Goal: Task Accomplishment & Management: Use online tool/utility

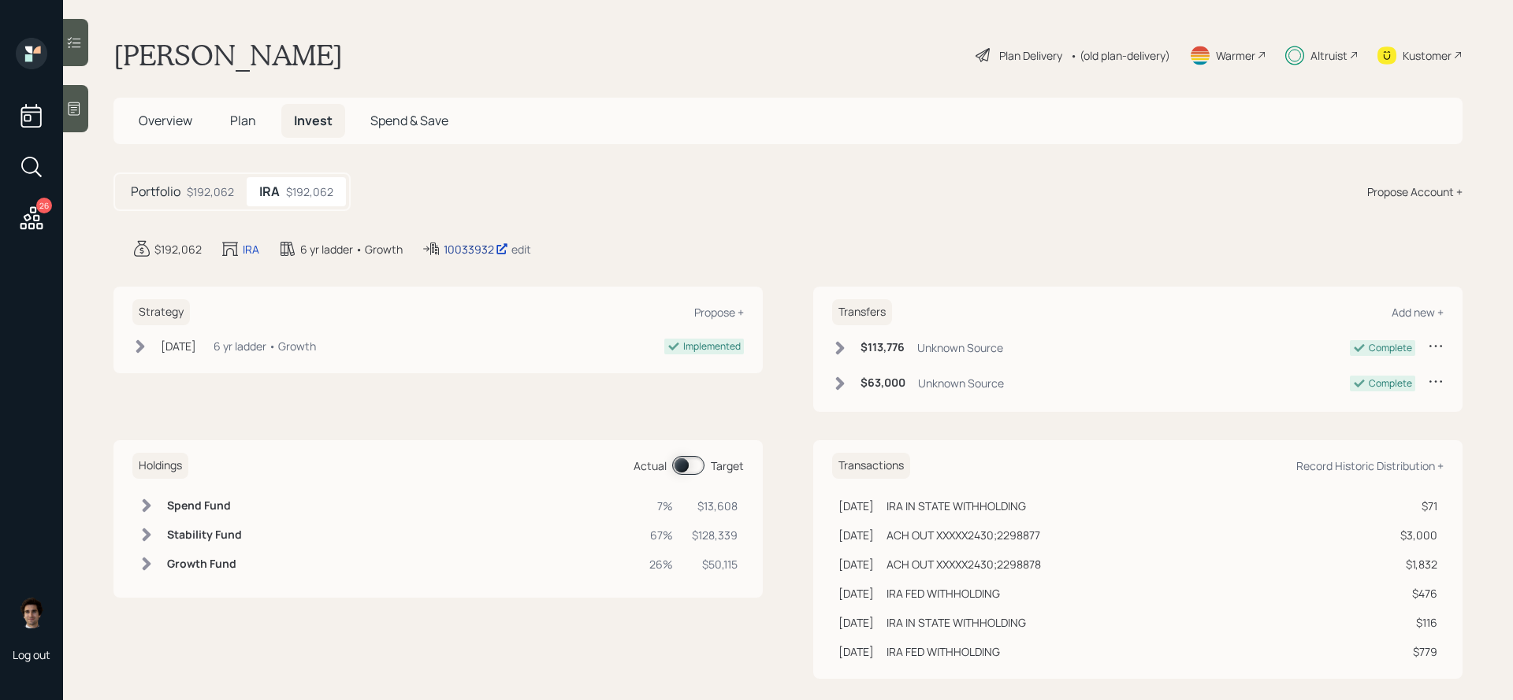
click at [464, 251] on div "10033932" at bounding box center [476, 249] width 65 height 17
click at [458, 247] on div "10033932" at bounding box center [476, 249] width 65 height 17
click at [28, 217] on icon at bounding box center [31, 218] width 28 height 28
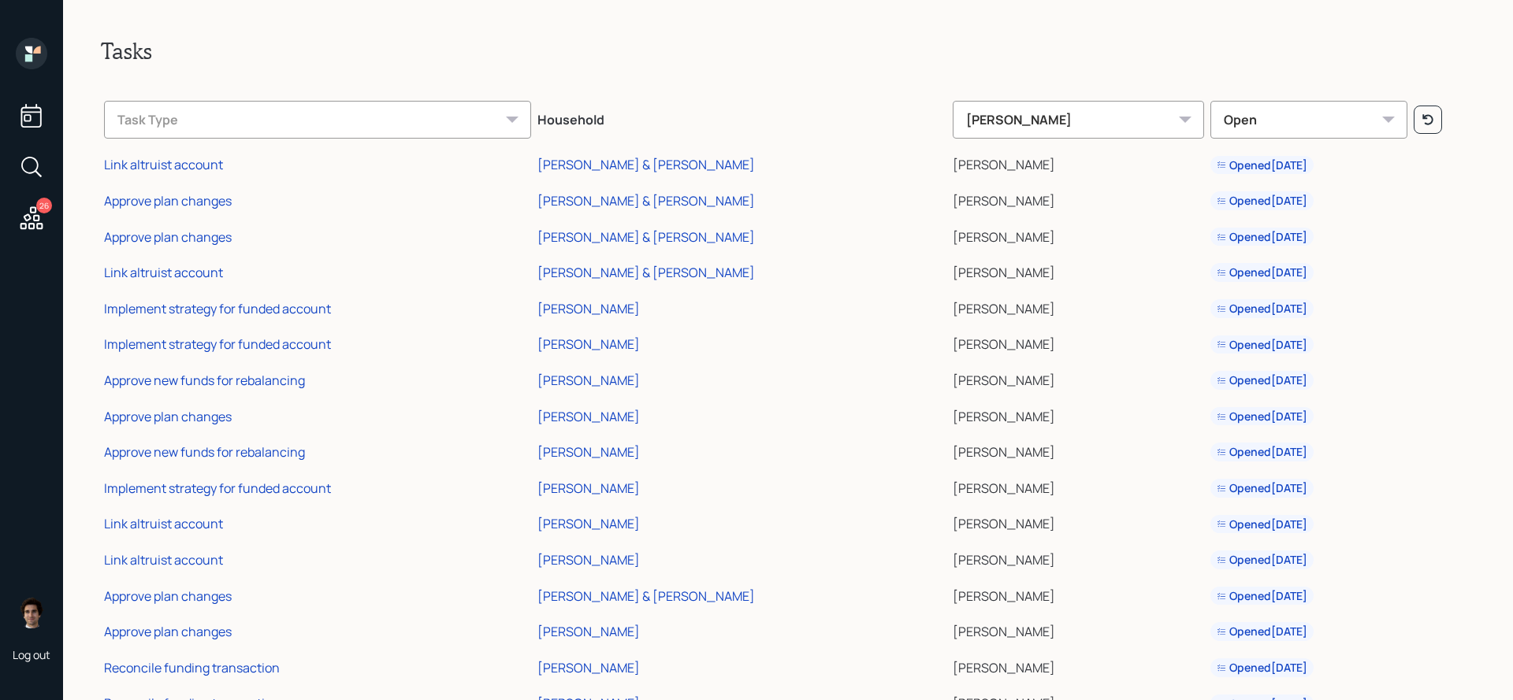
scroll to position [416, 0]
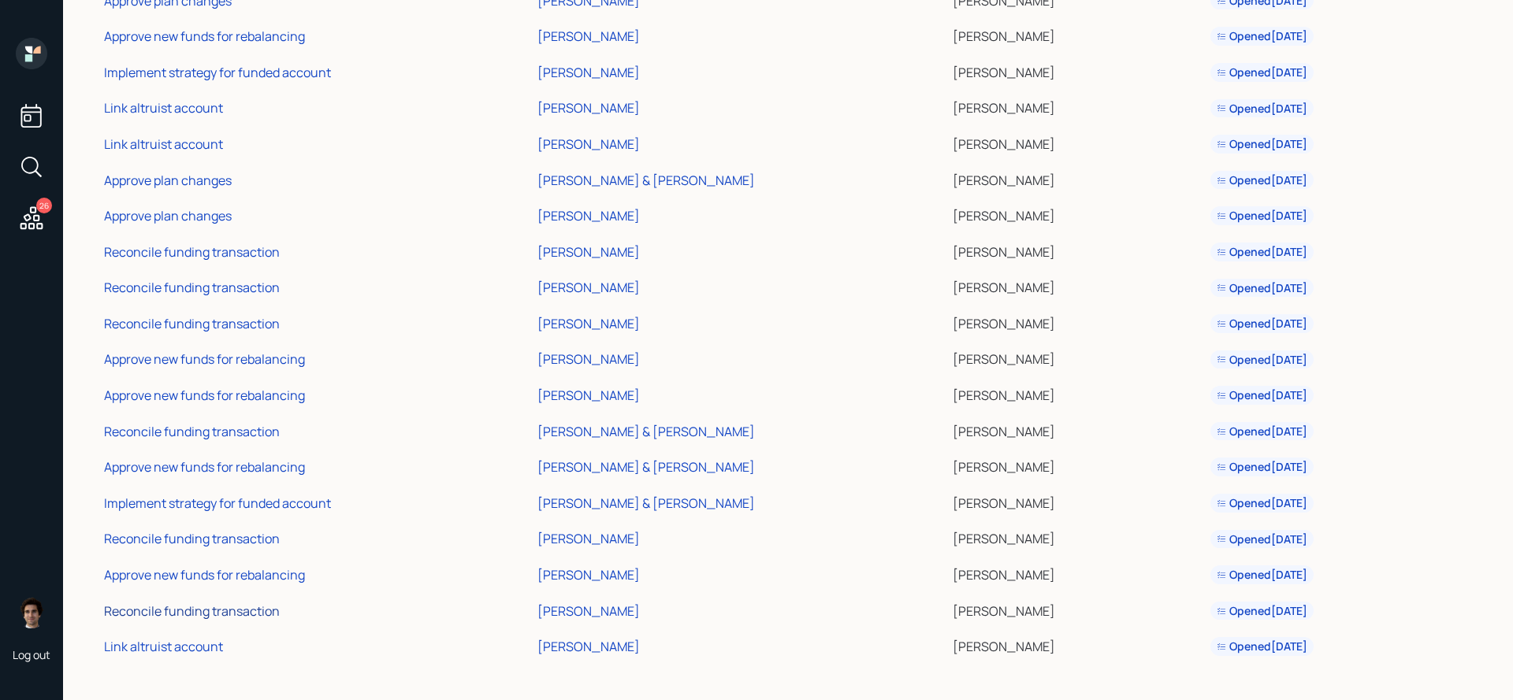
click at [185, 607] on div "Reconcile funding transaction" at bounding box center [192, 611] width 176 height 17
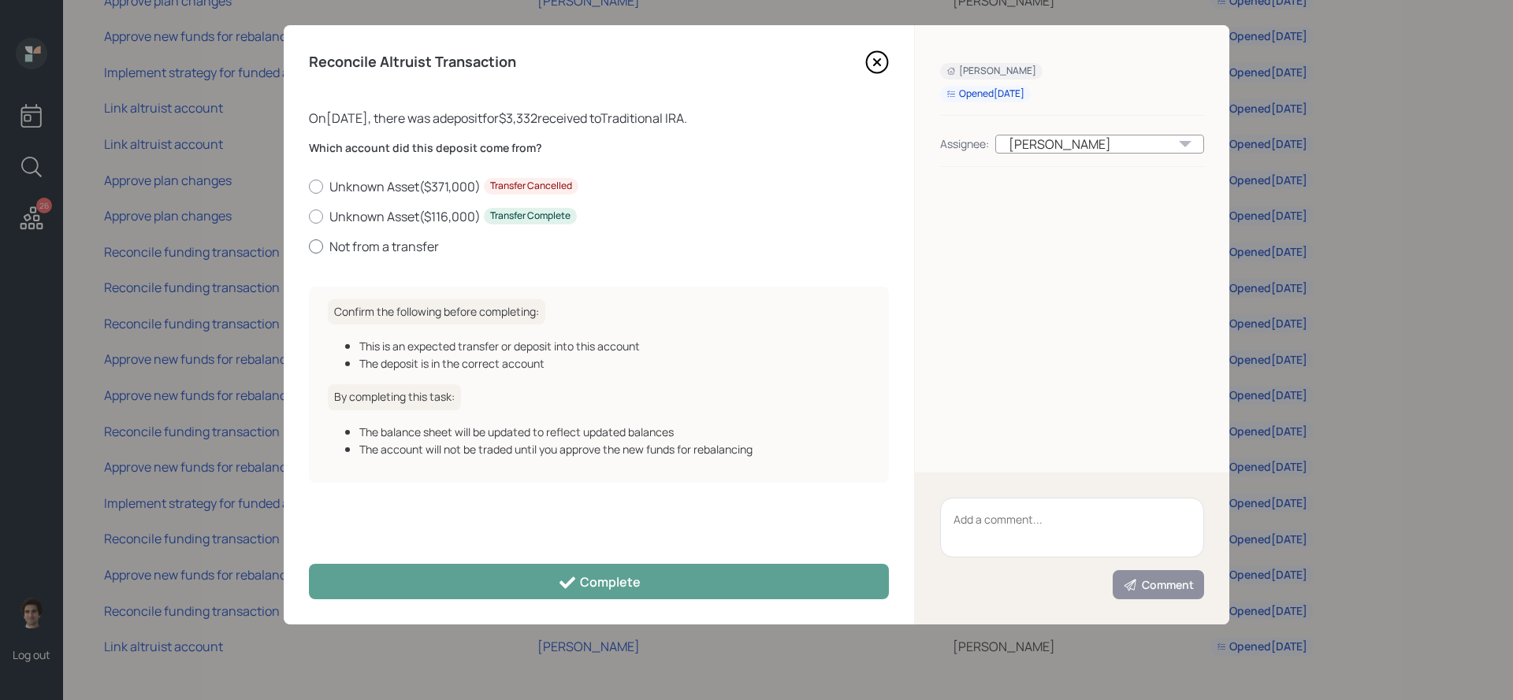
click at [410, 248] on label "Not from a transfer" at bounding box center [599, 246] width 580 height 17
click at [309, 247] on input "Not from a transfer" at bounding box center [308, 246] width 1 height 1
radio input "true"
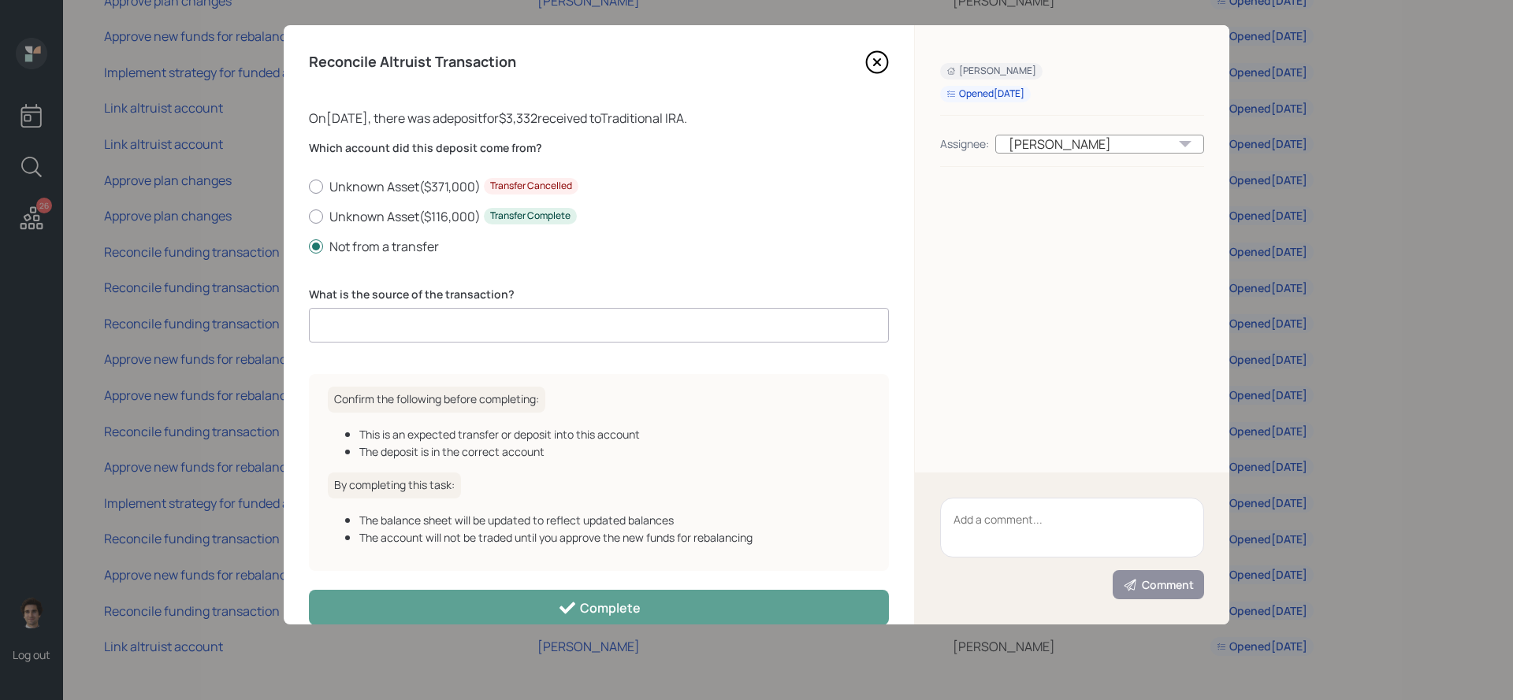
click at [531, 332] on input at bounding box center [599, 325] width 580 height 35
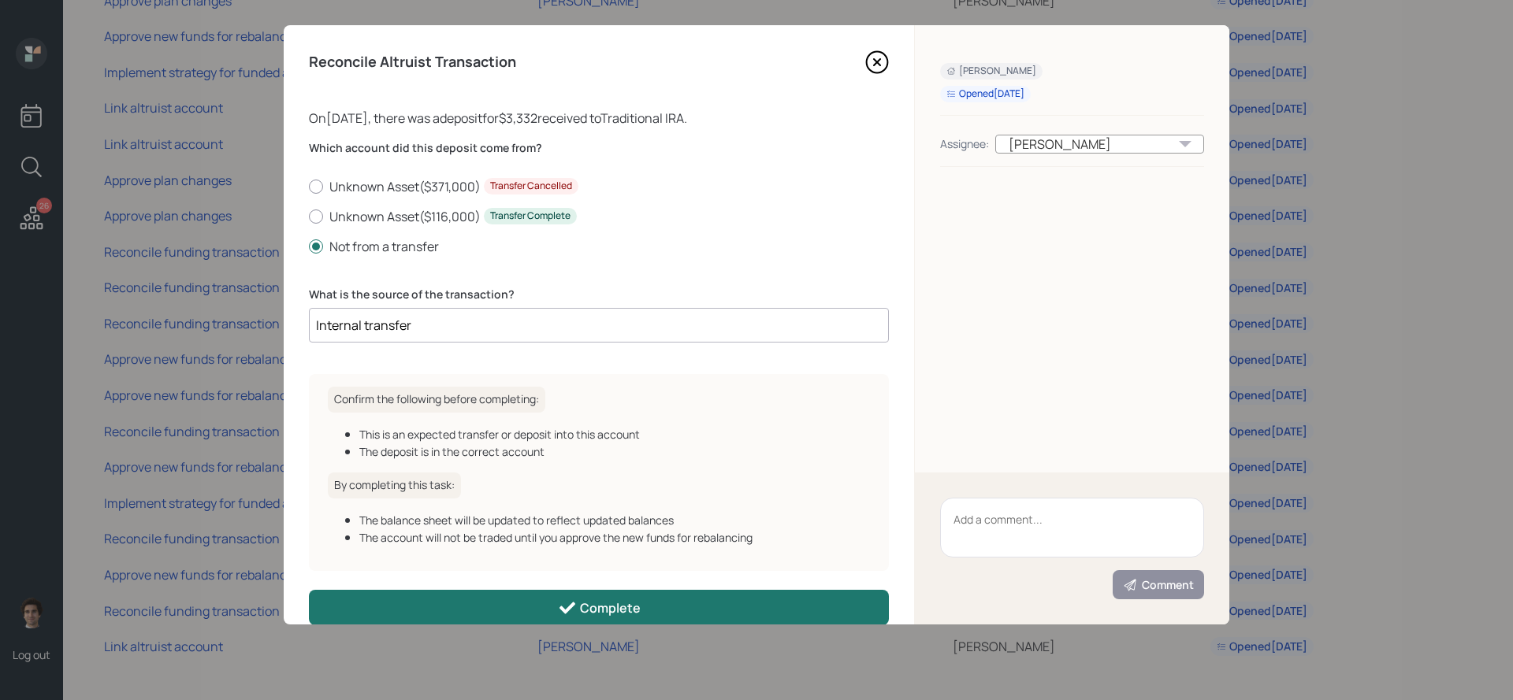
type input "Internal transfer"
click at [451, 604] on button "Complete" at bounding box center [599, 607] width 580 height 35
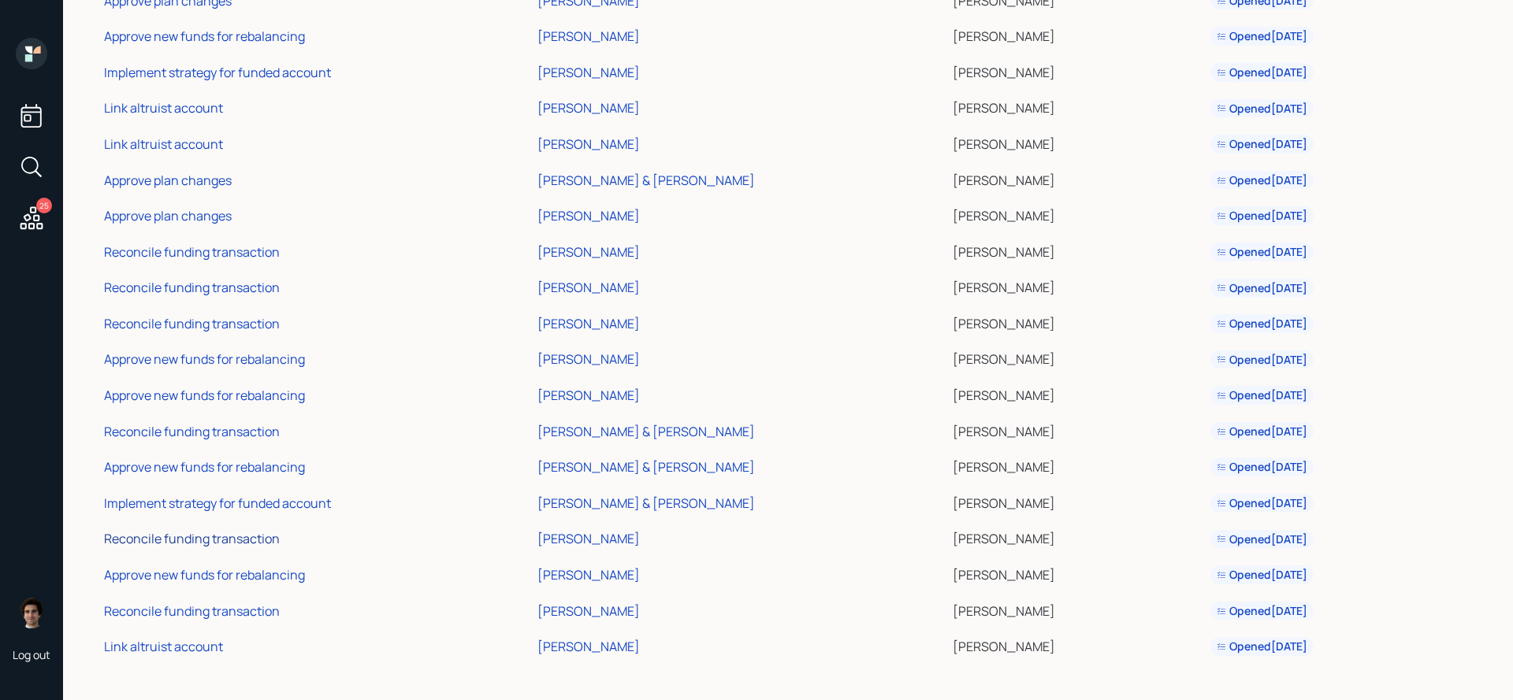
click at [251, 538] on div "Reconcile funding transaction" at bounding box center [192, 538] width 176 height 17
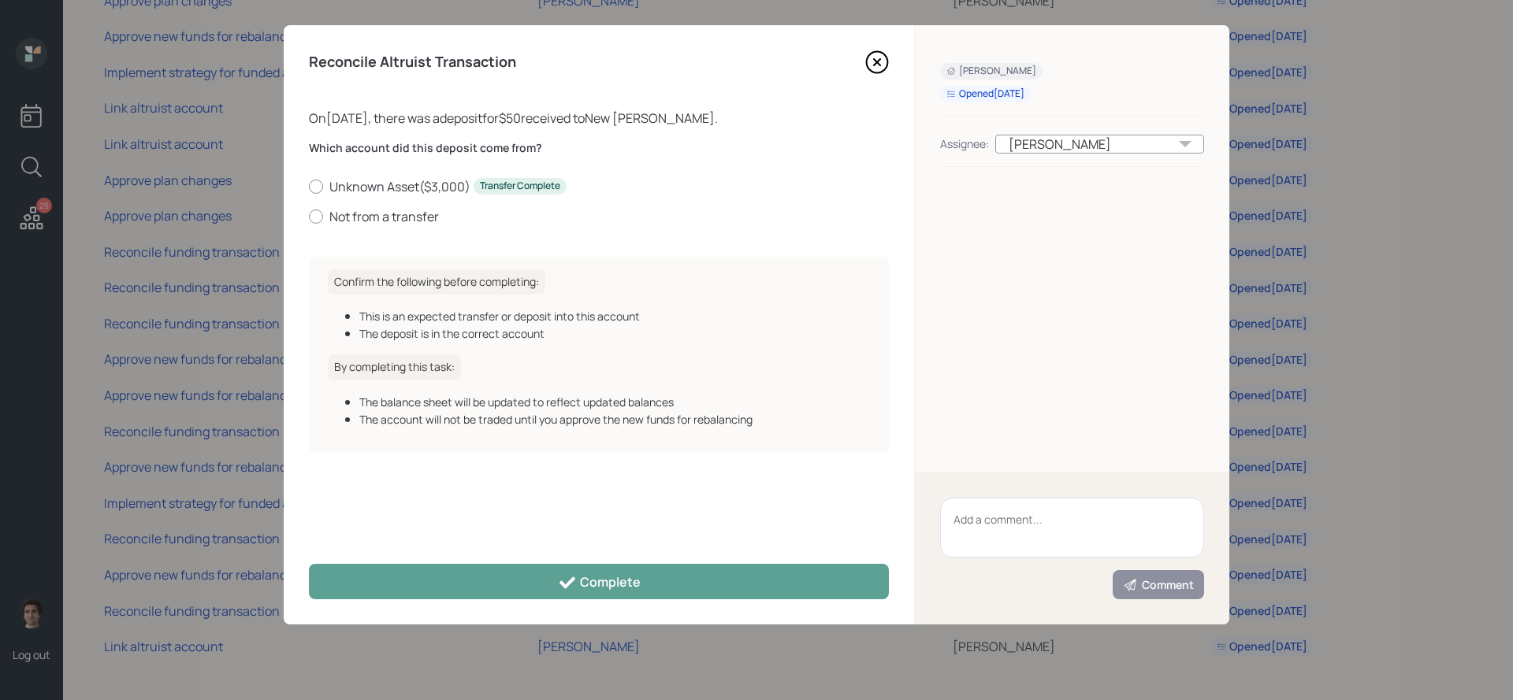
click at [402, 228] on div "Which account did this deposit come from? Unknown Asset ( $3,000 ) Transfer Com…" at bounding box center [599, 192] width 580 height 104
click at [402, 222] on label "Not from a transfer" at bounding box center [599, 216] width 580 height 17
click at [309, 217] on input "Not from a transfer" at bounding box center [308, 216] width 1 height 1
radio input "true"
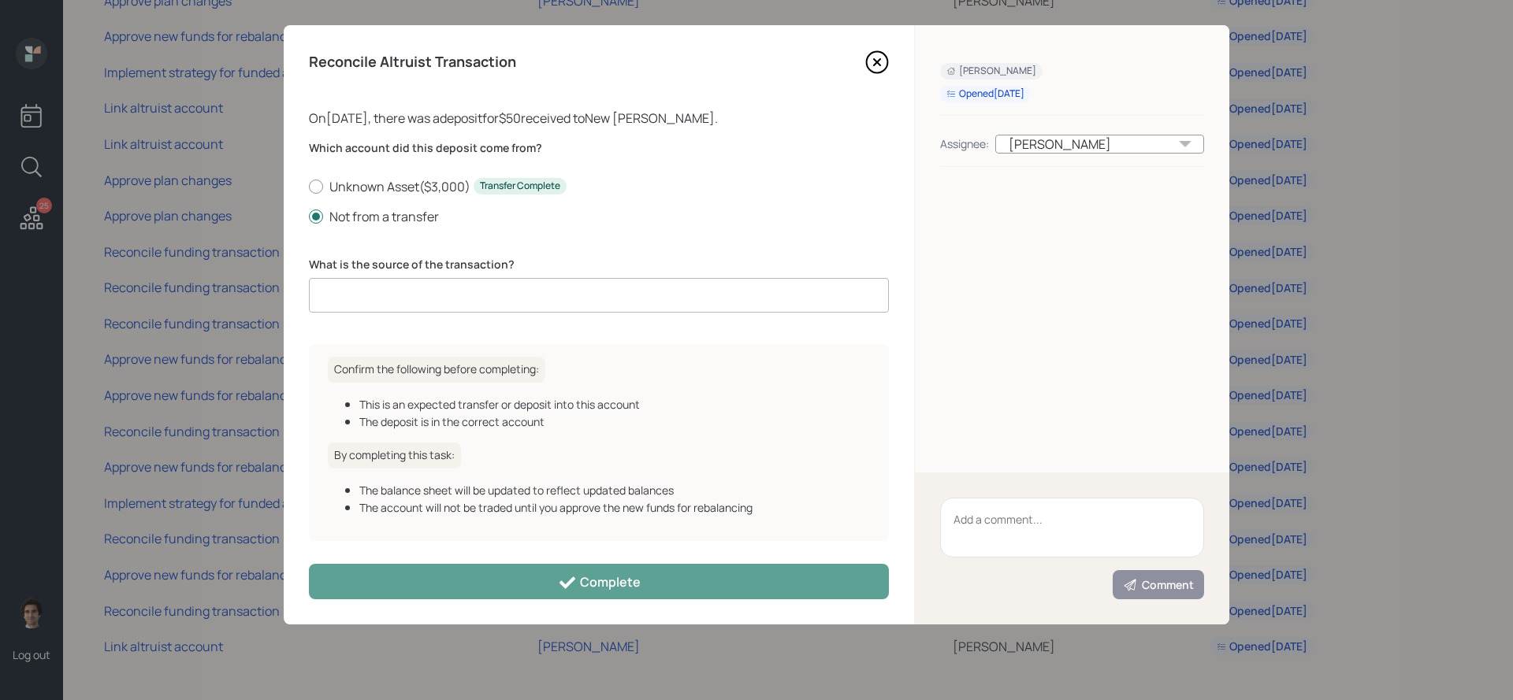
click at [438, 303] on input at bounding box center [599, 295] width 580 height 35
type input "client deposit"
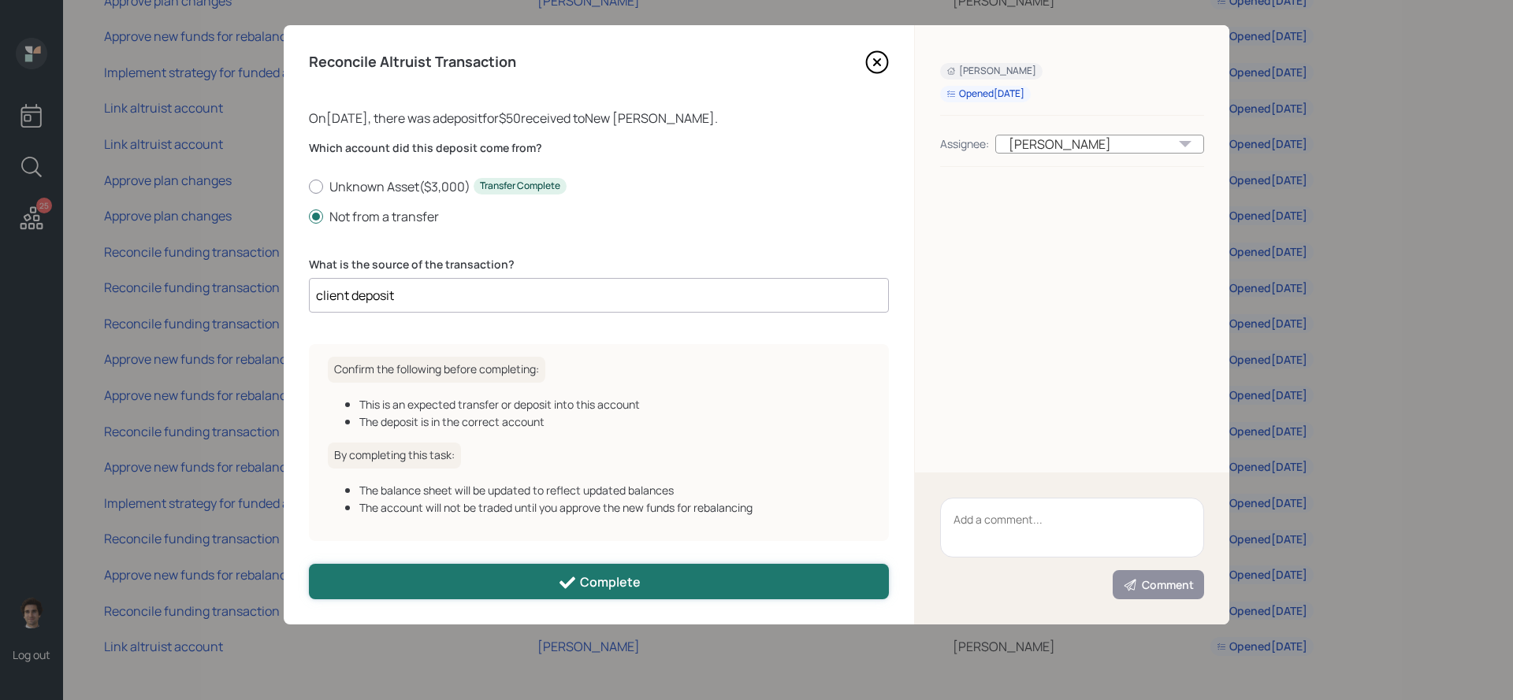
click at [588, 584] on div "Complete" at bounding box center [599, 582] width 83 height 19
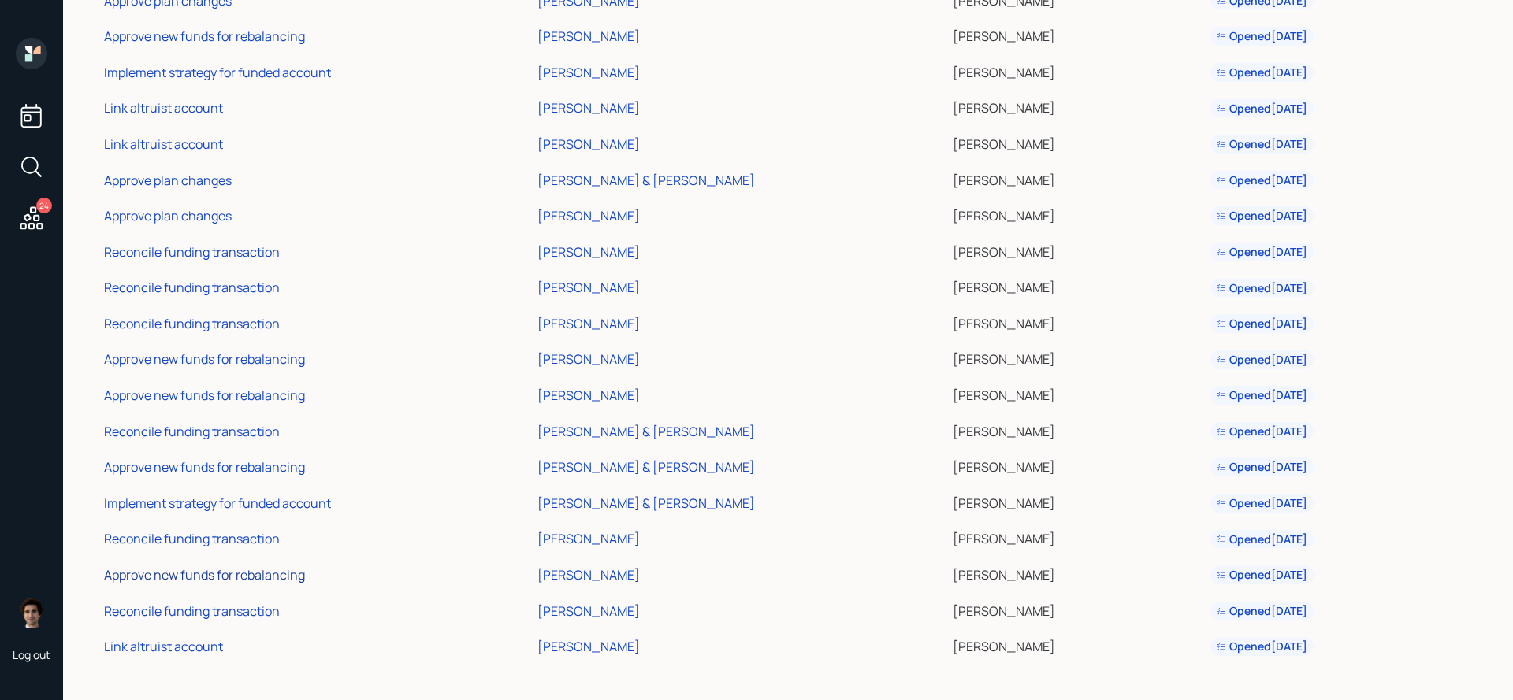
click at [244, 579] on div "Approve new funds for rebalancing" at bounding box center [204, 574] width 201 height 17
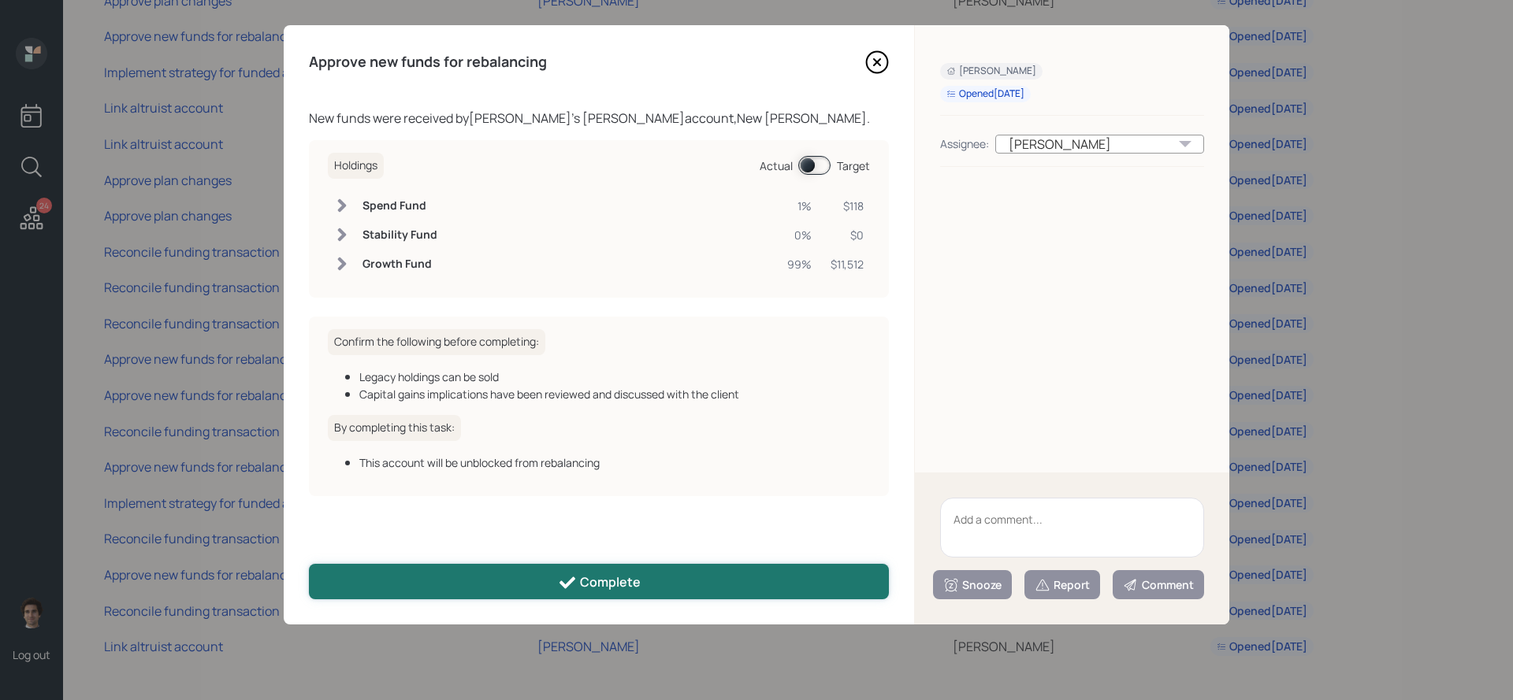
click at [473, 570] on button "Complete" at bounding box center [599, 581] width 580 height 35
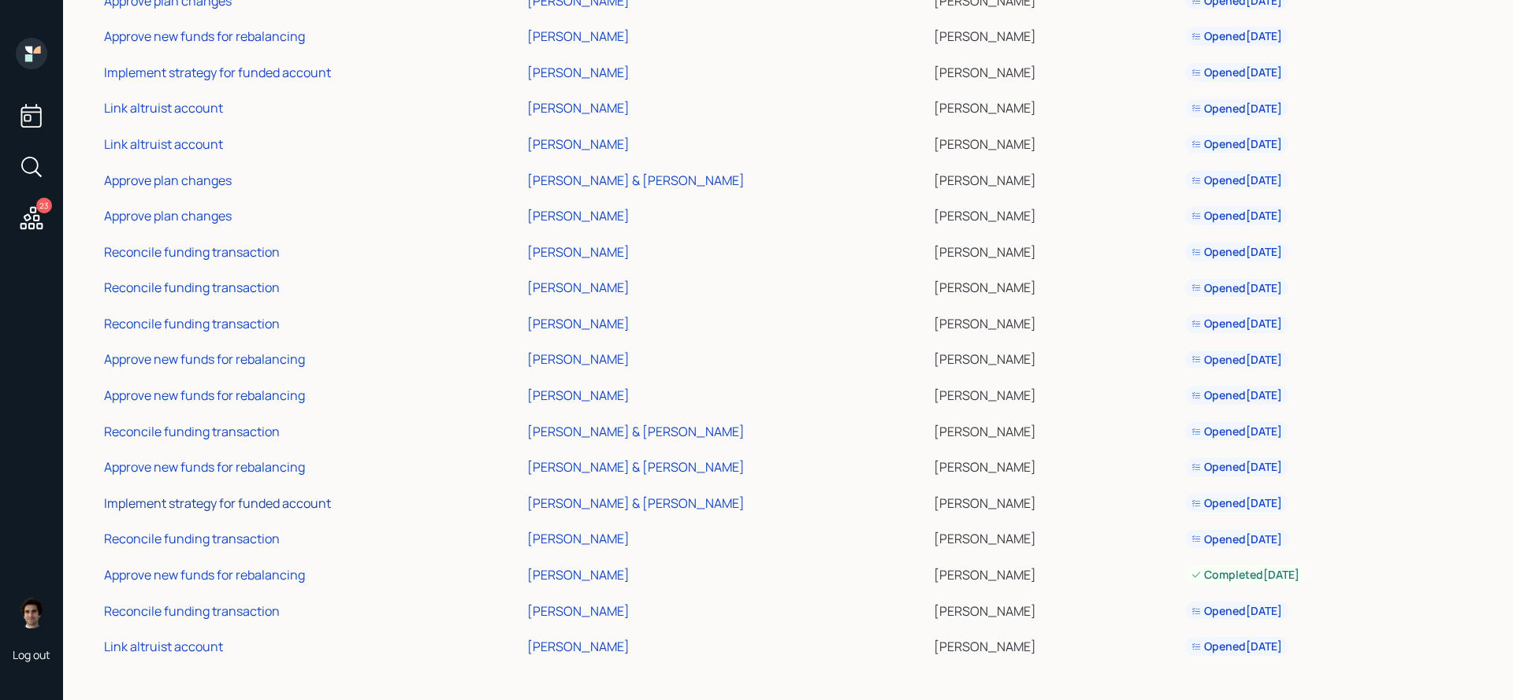
click at [319, 500] on div "Implement strategy for funded account" at bounding box center [217, 503] width 227 height 17
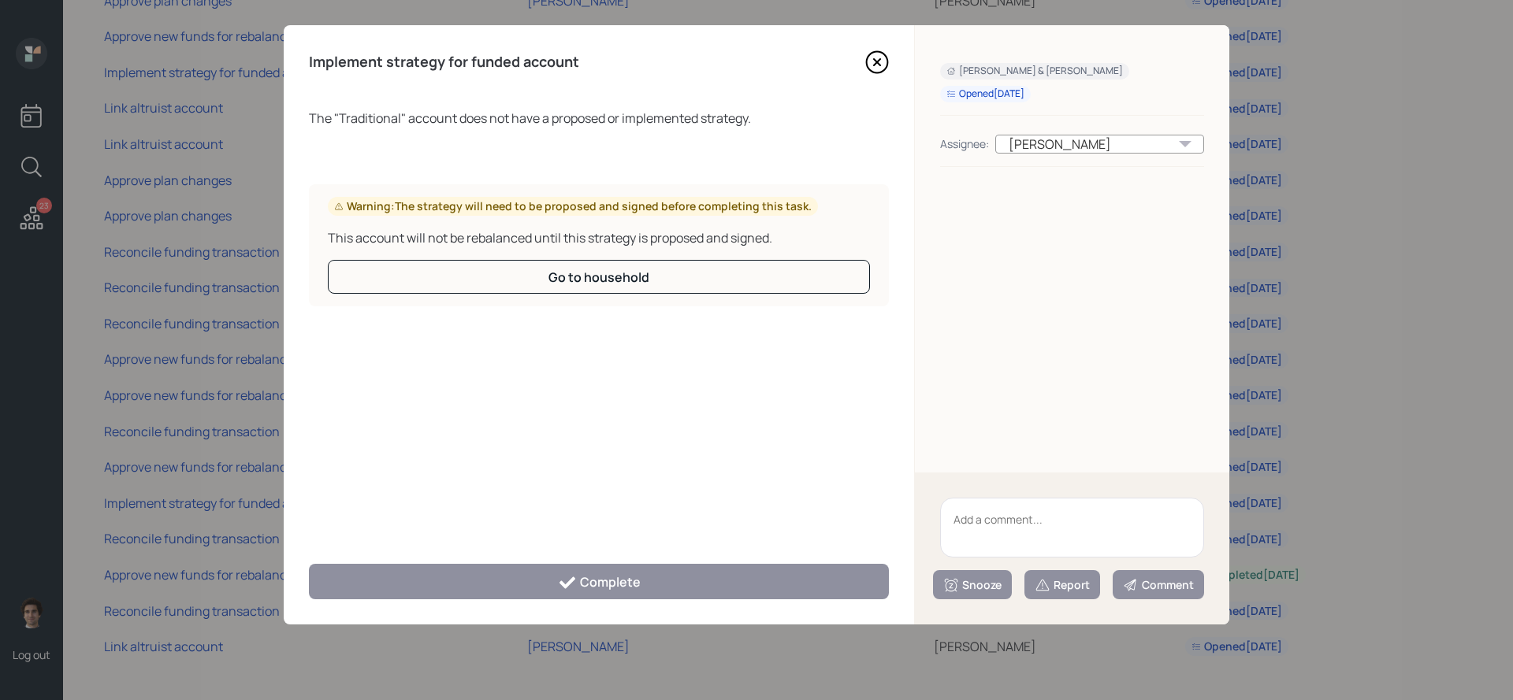
click at [1048, 524] on textarea at bounding box center [1072, 528] width 264 height 60
type textarea "client is almost decumulated"
click at [1056, 585] on div "Report" at bounding box center [1061, 585] width 55 height 16
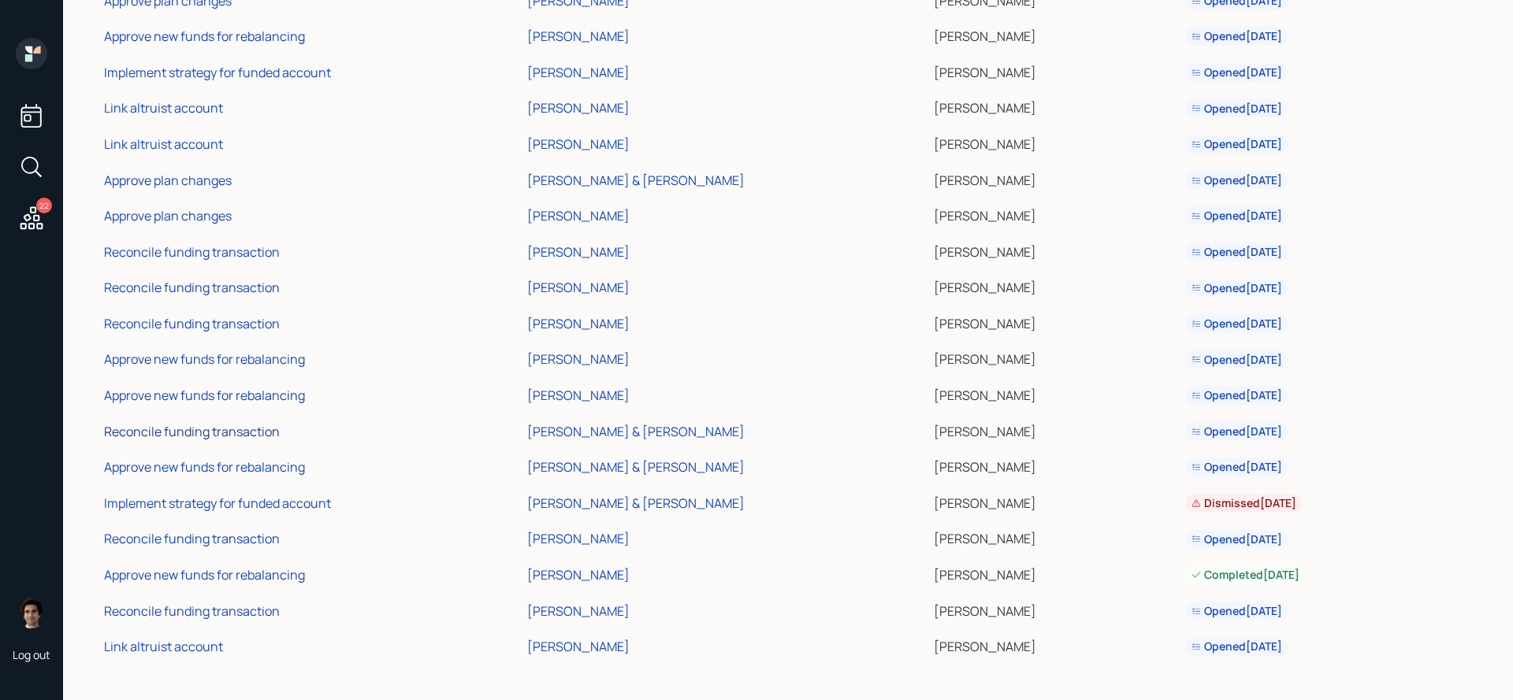
click at [248, 438] on div "Reconcile funding transaction" at bounding box center [192, 431] width 176 height 17
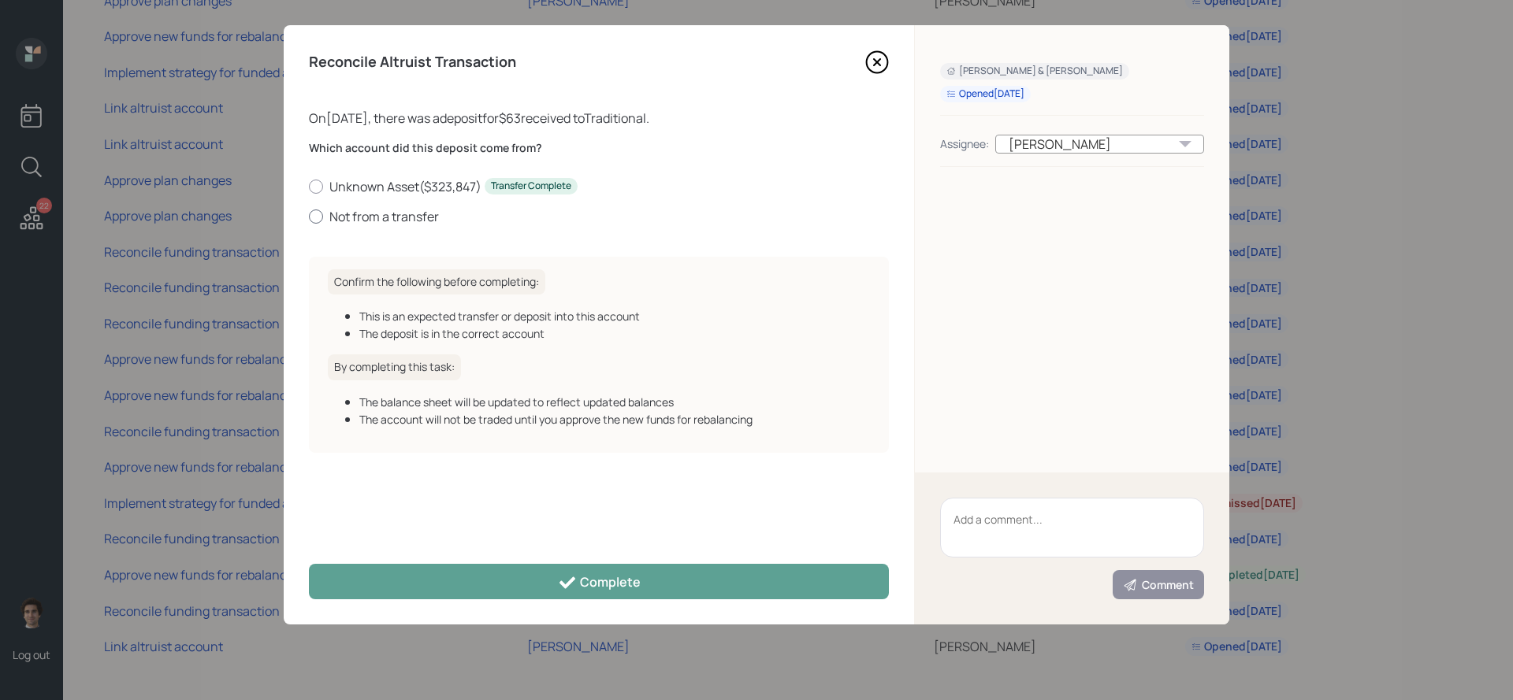
click at [371, 214] on label "Not from a transfer" at bounding box center [599, 216] width 580 height 17
click at [309, 216] on input "Not from a transfer" at bounding box center [308, 216] width 1 height 1
radio input "true"
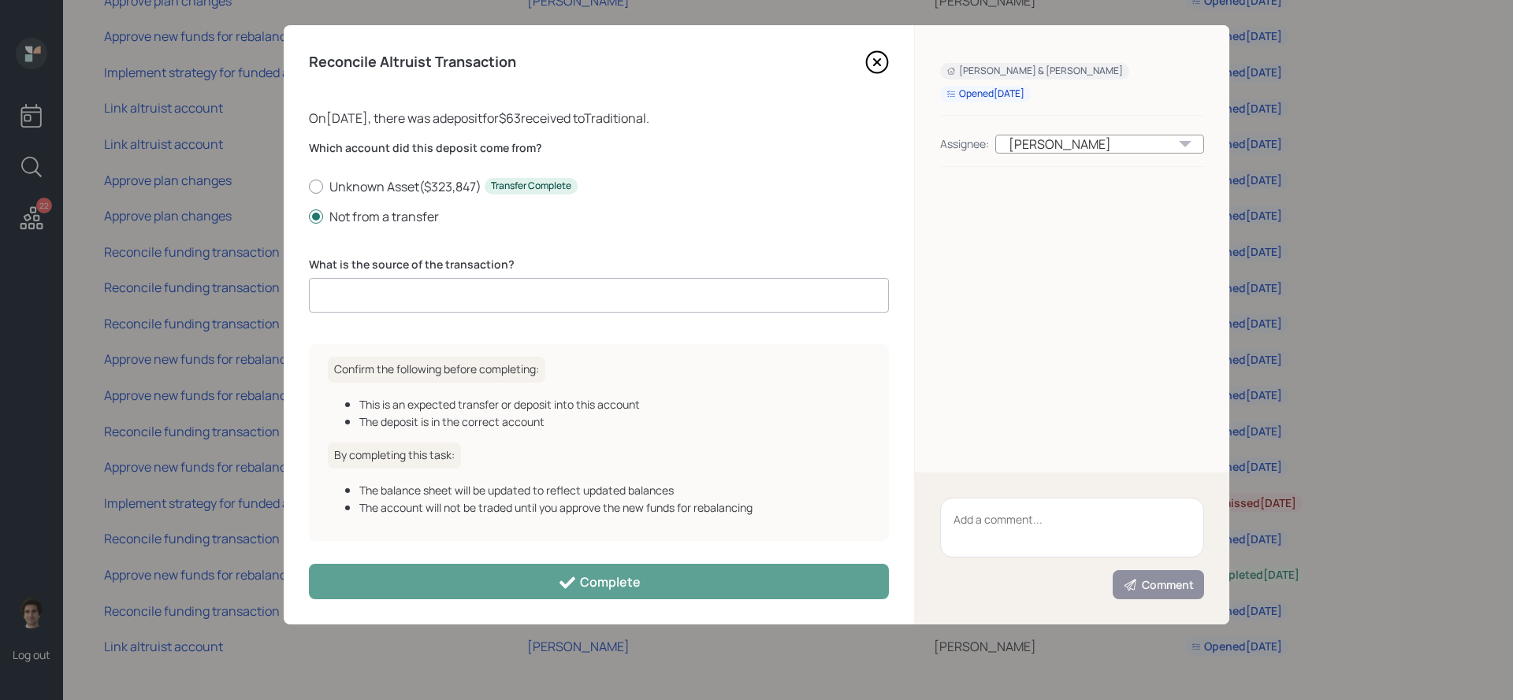
click at [462, 261] on label "What is the source of the transaction?" at bounding box center [599, 265] width 580 height 16
click at [462, 278] on input at bounding box center [599, 295] width 580 height 35
type input "ACAT journal"
click at [387, 557] on div "Reconcile Altruist Transaction On [DATE] , there was a deposit for $63 received…" at bounding box center [599, 324] width 630 height 599
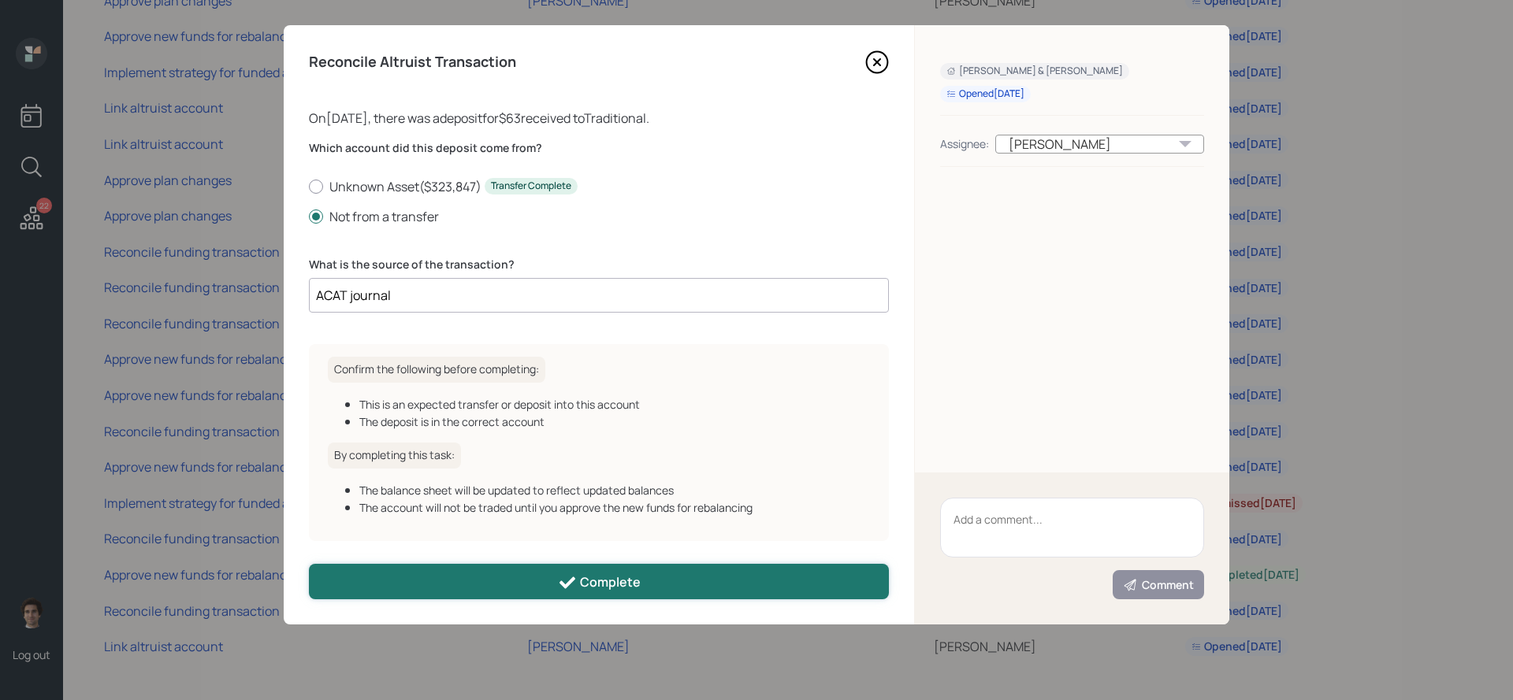
click at [387, 577] on button "Complete" at bounding box center [599, 581] width 580 height 35
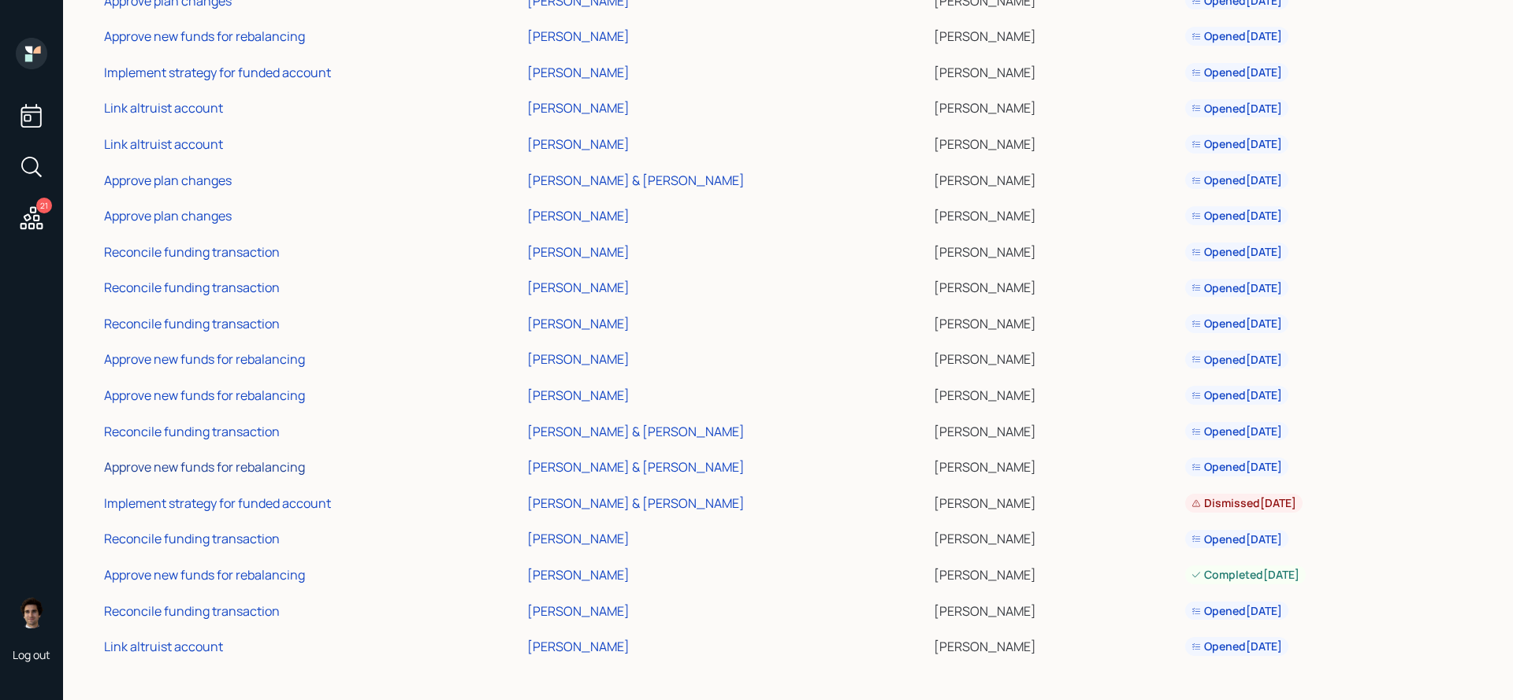
click at [208, 474] on div "Approve new funds for rebalancing" at bounding box center [204, 466] width 201 height 17
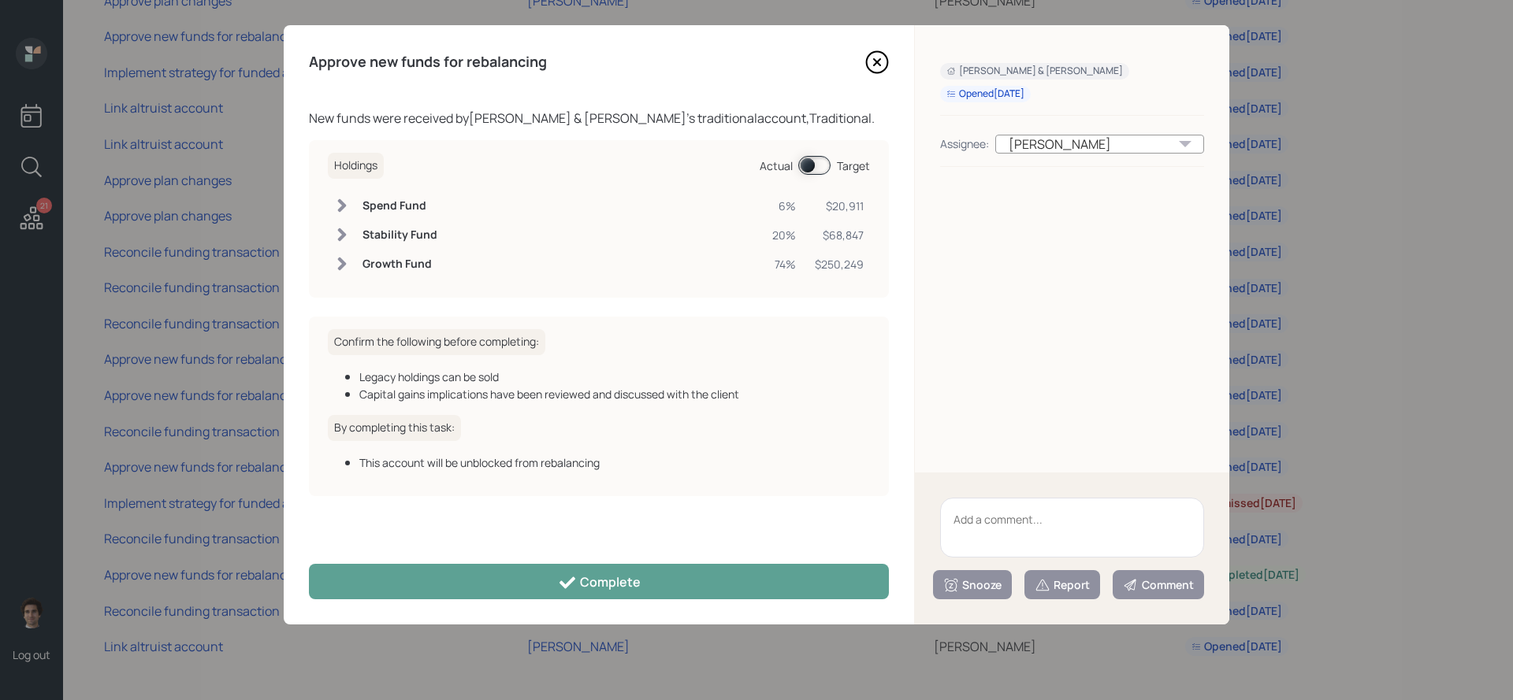
click at [805, 163] on span at bounding box center [814, 165] width 32 height 19
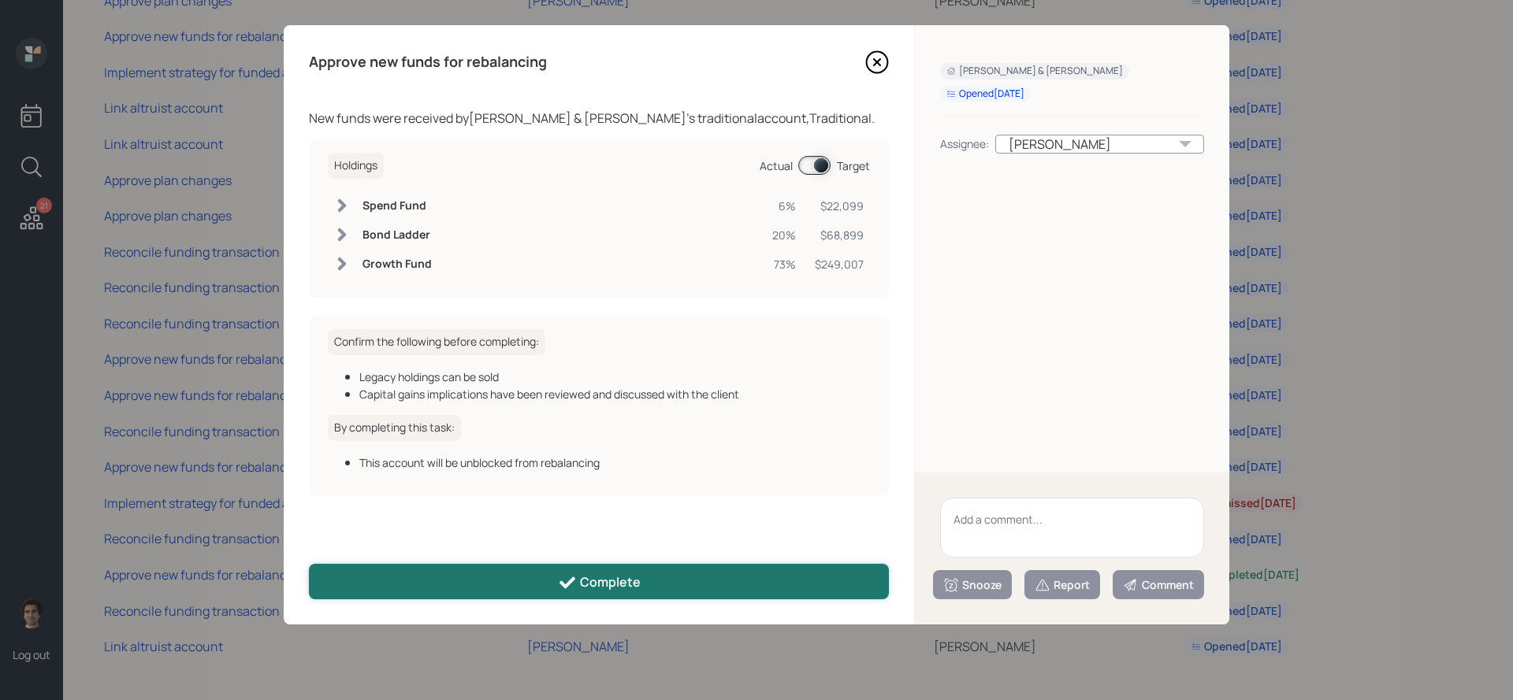
click at [731, 599] on button "Complete" at bounding box center [599, 581] width 580 height 35
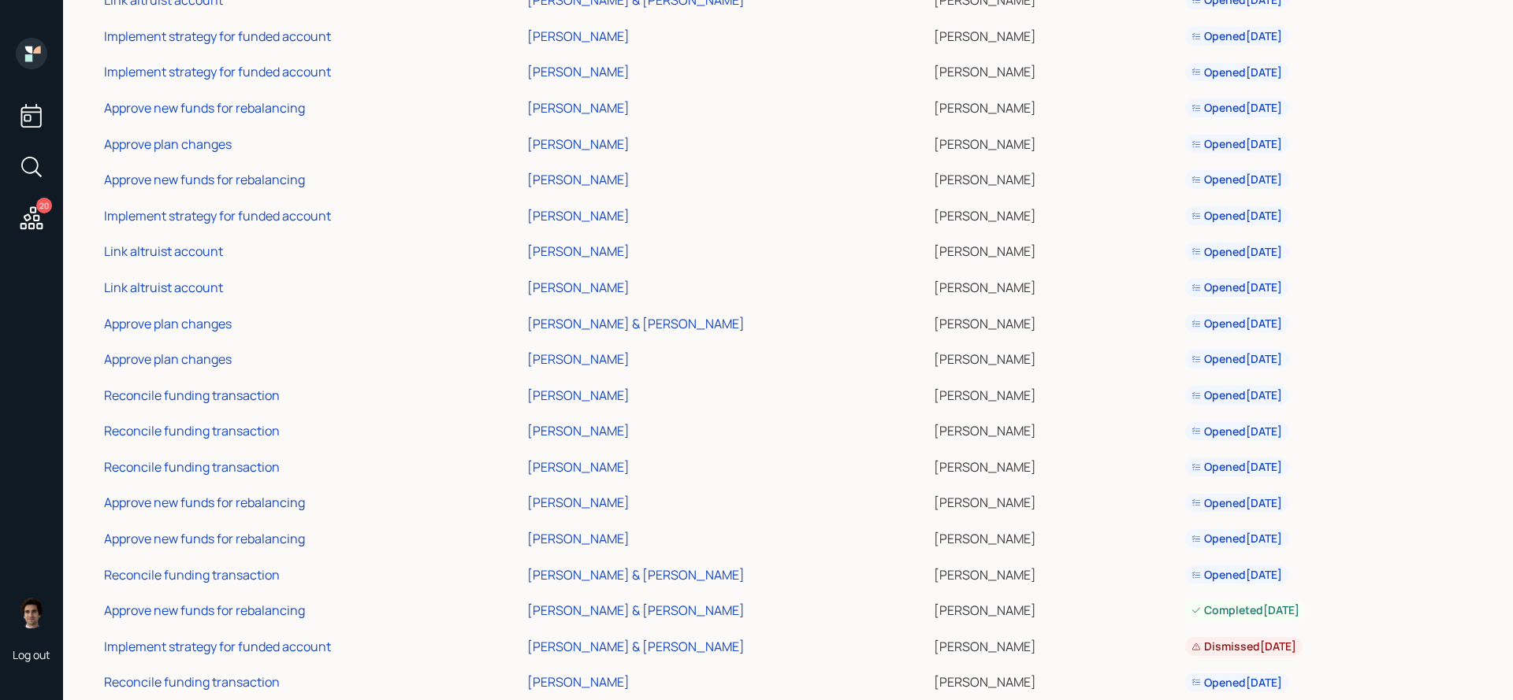
scroll to position [269, 0]
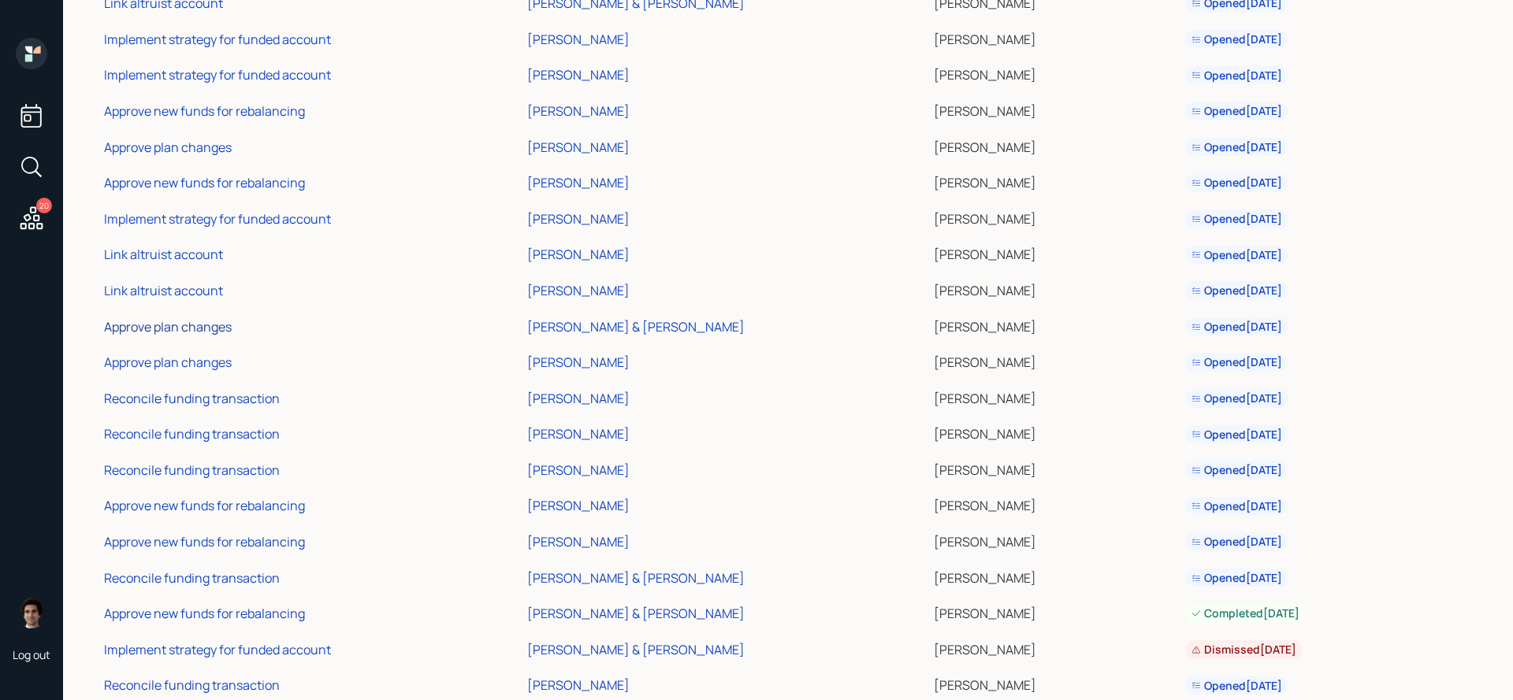
click at [184, 328] on div "Approve plan changes" at bounding box center [168, 326] width 128 height 17
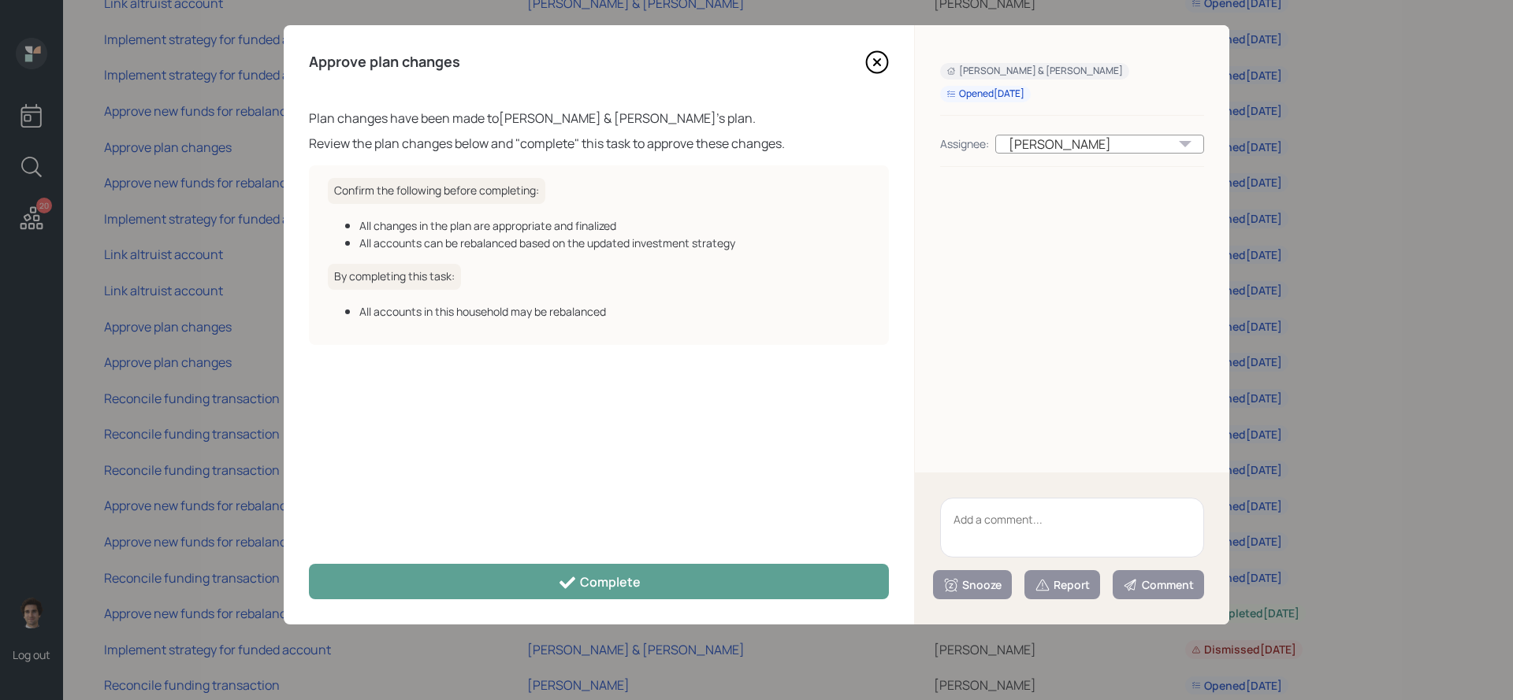
click at [805, 603] on div "Approve plan changes Plan changes have been made to [PERSON_NAME] & [PERSON_NAM…" at bounding box center [599, 324] width 630 height 599
click at [804, 601] on div "Approve plan changes Plan changes have been made to [PERSON_NAME] & [PERSON_NAM…" at bounding box center [599, 324] width 630 height 599
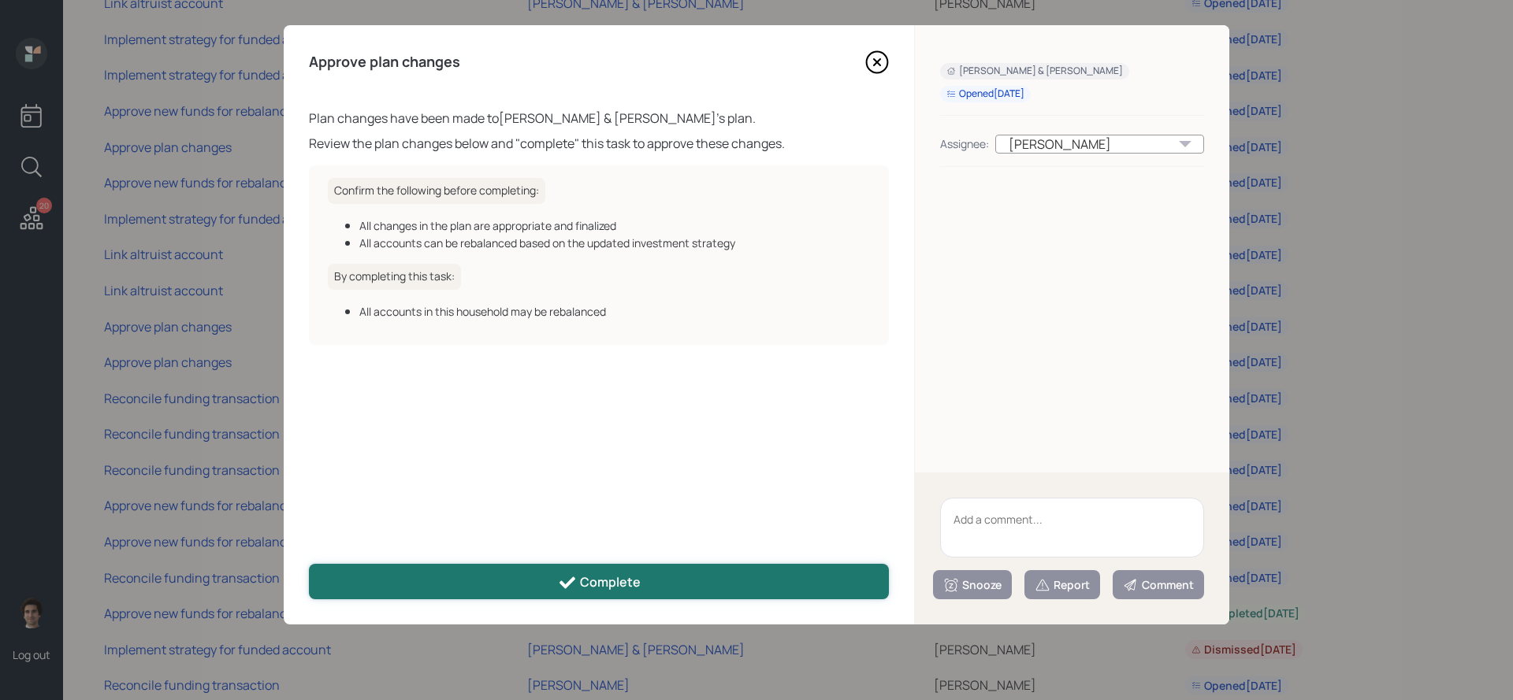
click at [804, 578] on button "Complete" at bounding box center [599, 581] width 580 height 35
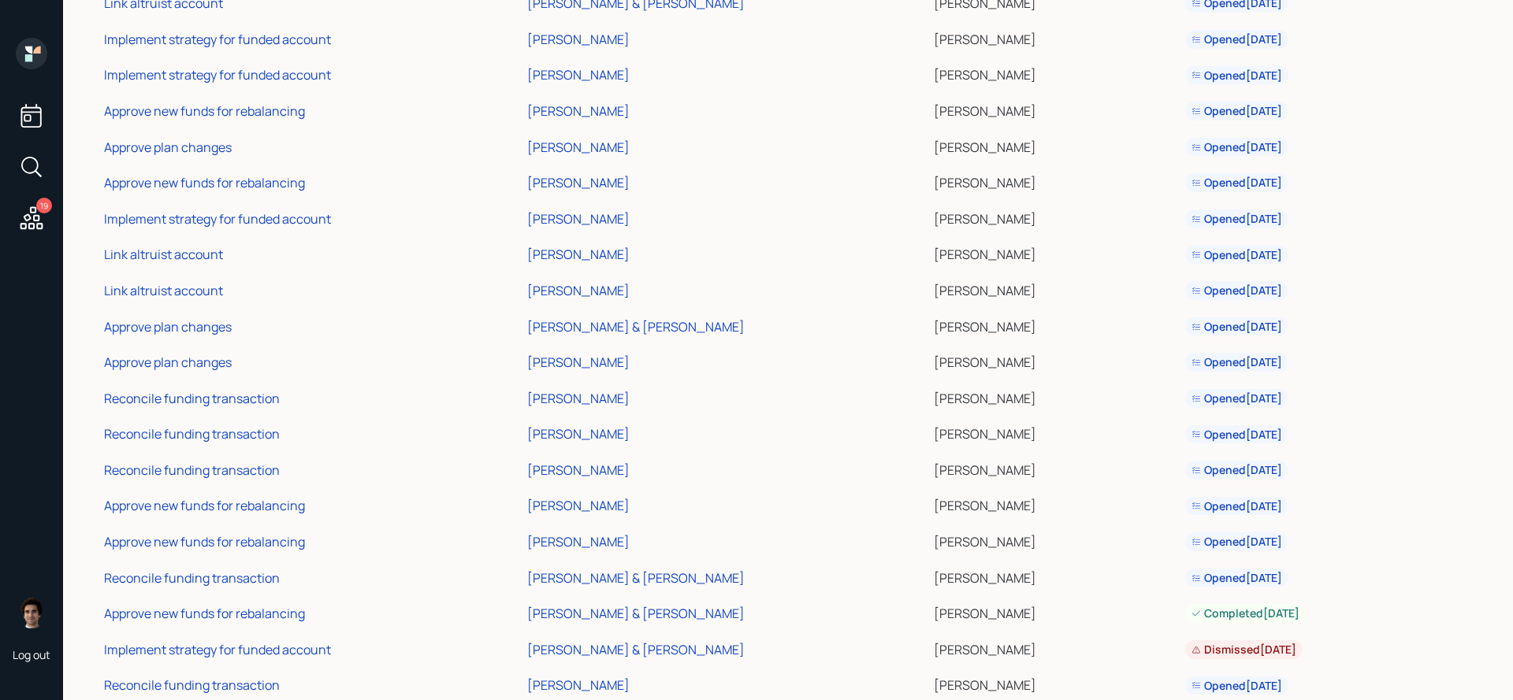
scroll to position [0, 0]
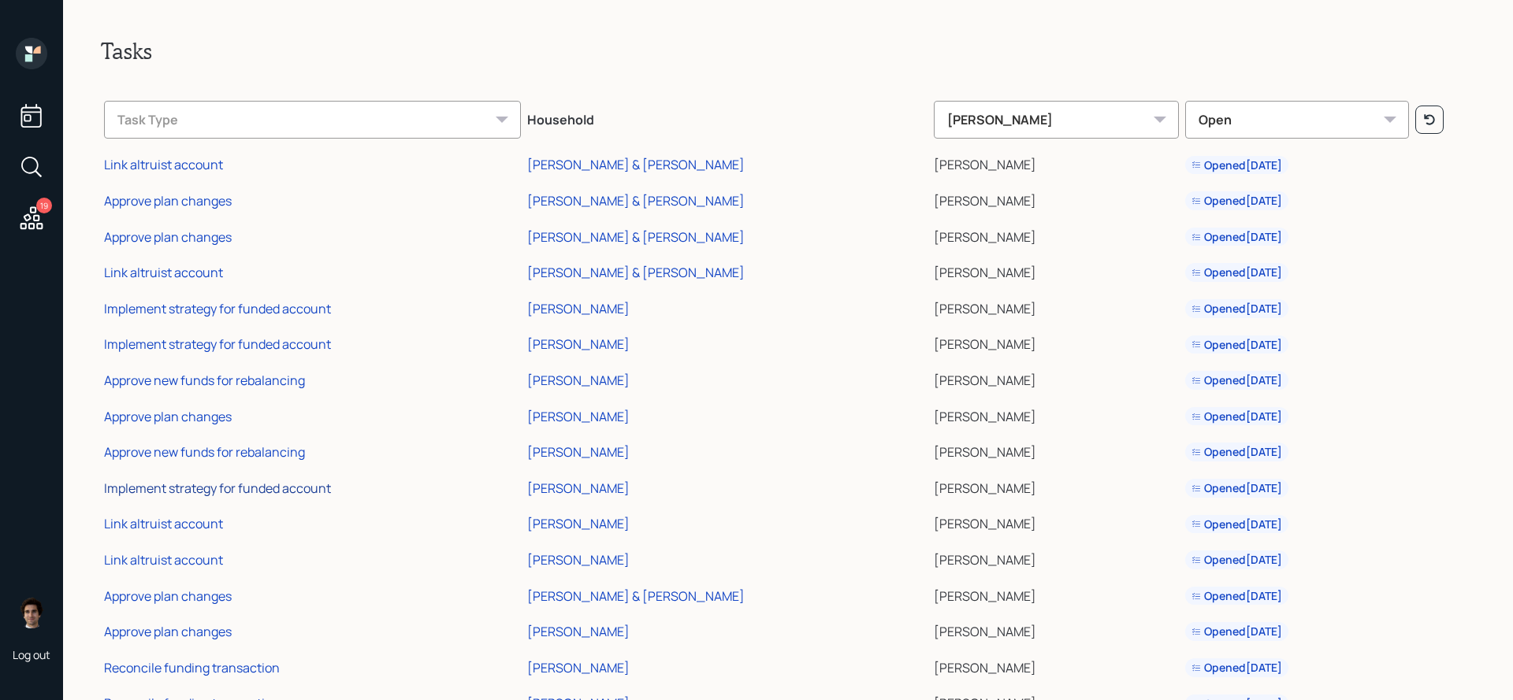
click at [262, 487] on div "Implement strategy for funded account" at bounding box center [217, 488] width 227 height 17
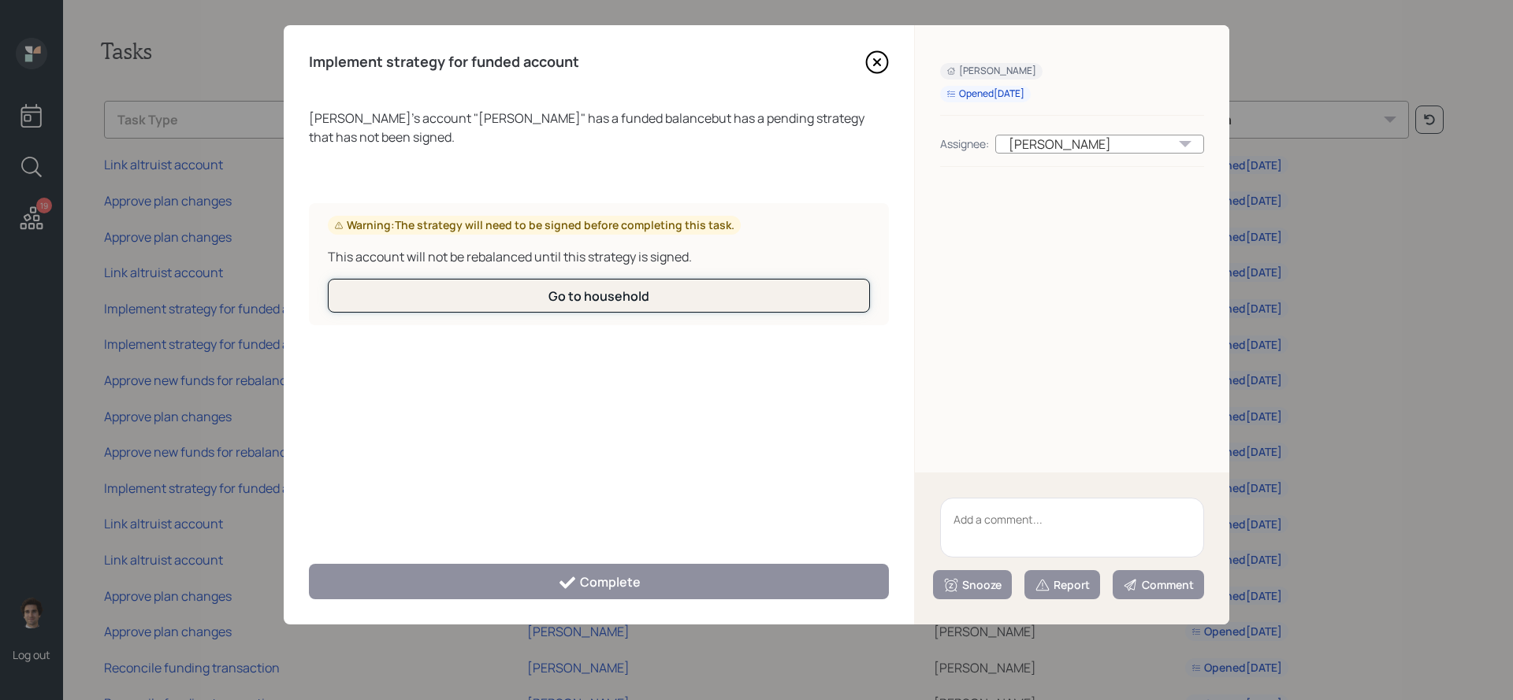
click at [655, 291] on button "Go to household" at bounding box center [599, 296] width 542 height 34
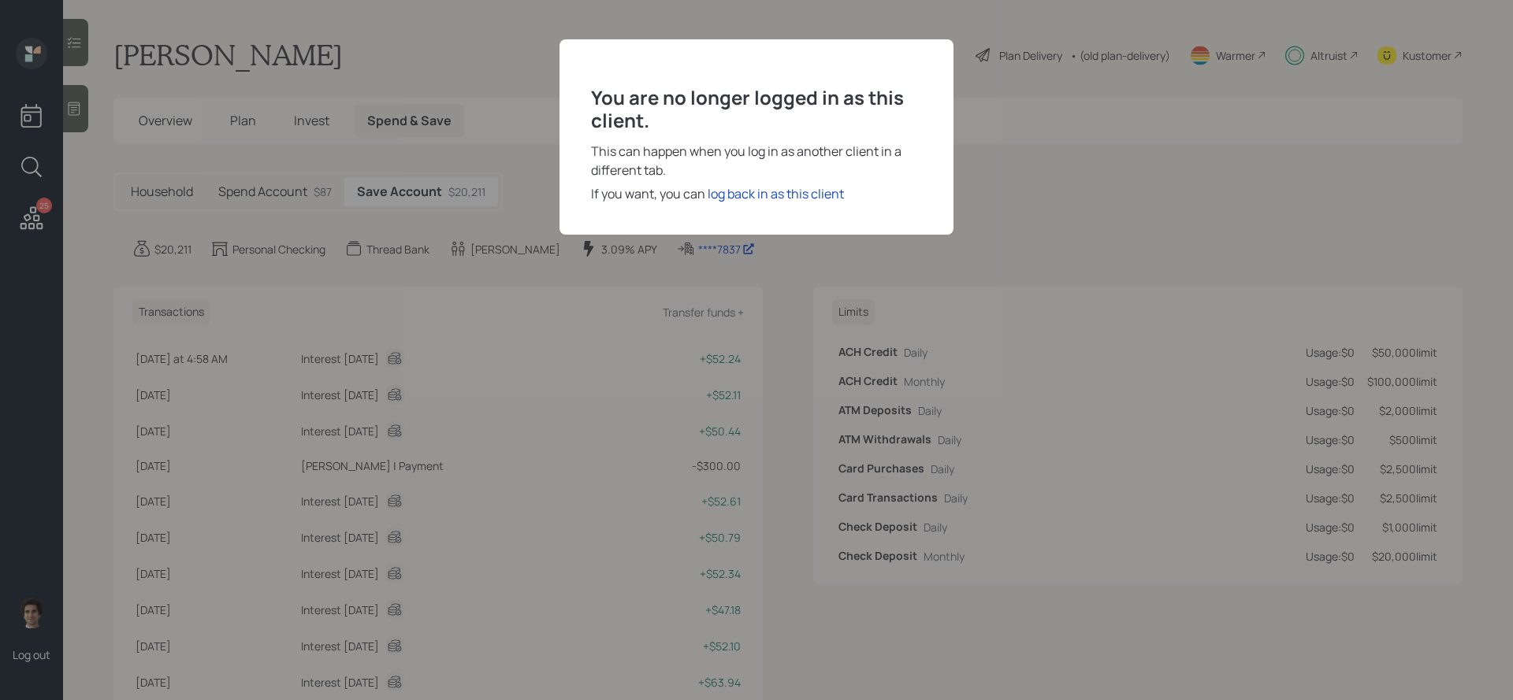
scroll to position [188, 0]
